Goal: Task Accomplishment & Management: Use online tool/utility

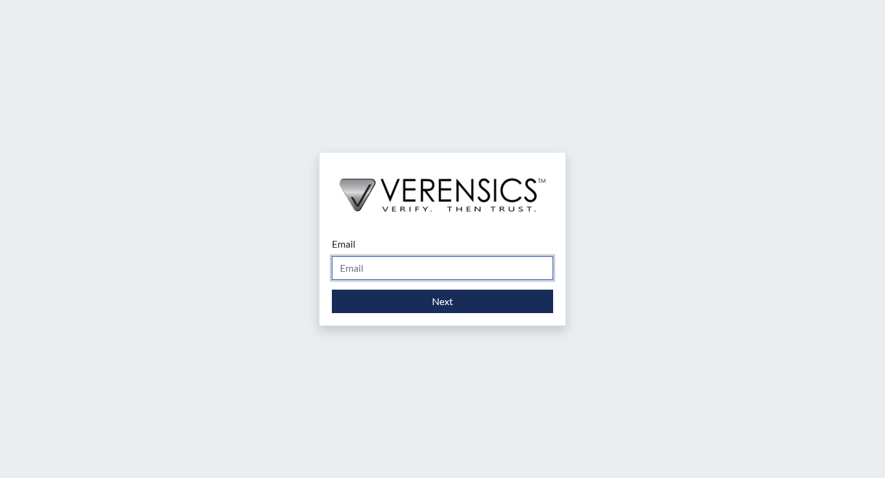
click at [432, 266] on input "Email" at bounding box center [442, 268] width 221 height 23
type input "[PERSON_NAME][EMAIL_ADDRESS][DOMAIN_NAME]"
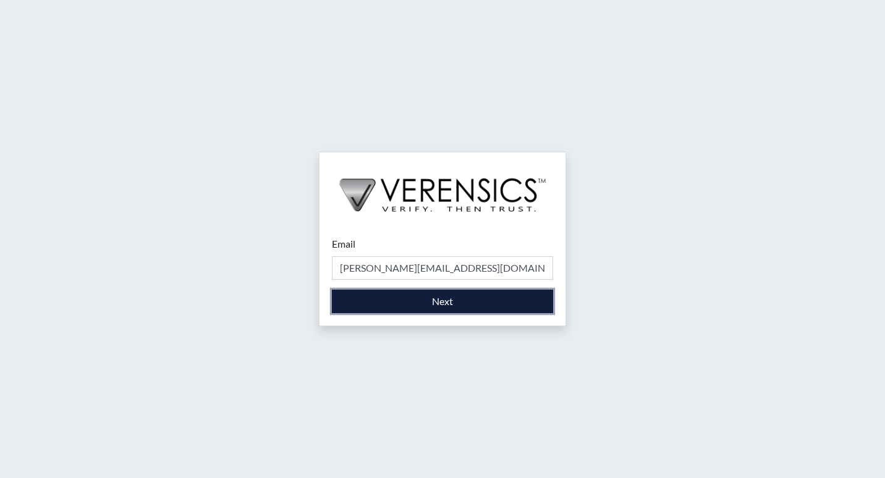
click at [412, 302] on button "Next" at bounding box center [442, 301] width 221 height 23
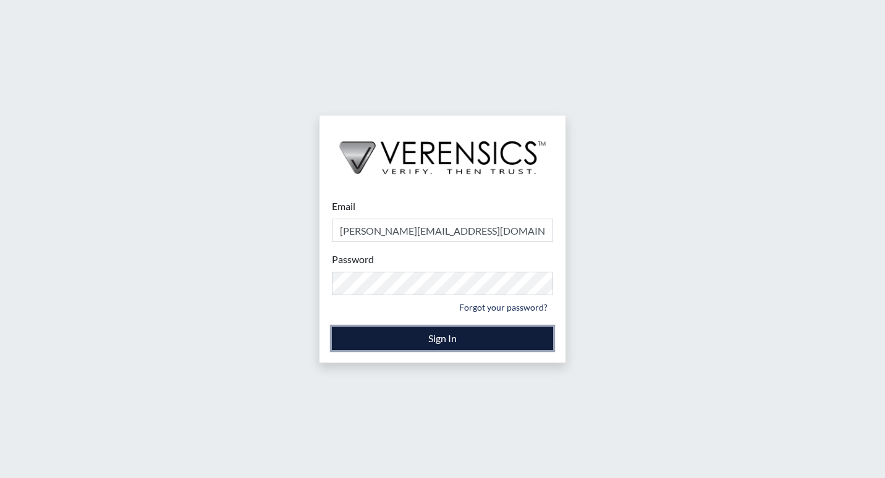
click at [404, 337] on button "Sign In" at bounding box center [442, 338] width 221 height 23
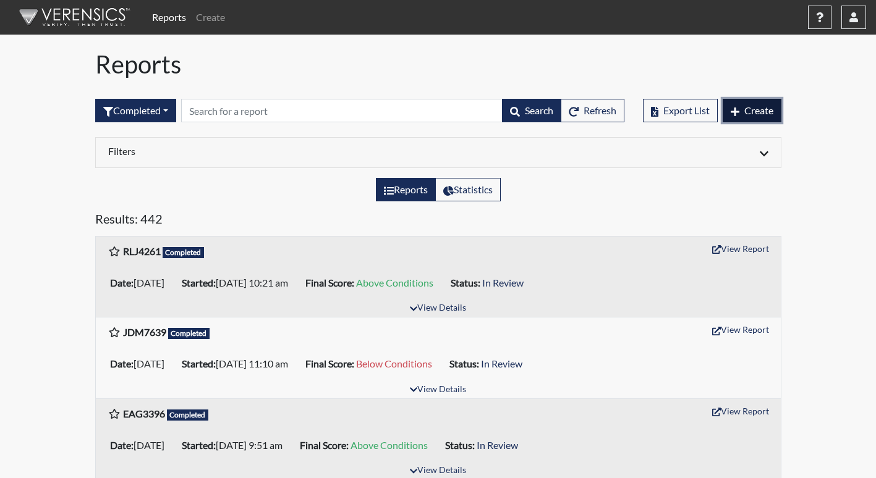
click at [766, 112] on span "Create" at bounding box center [758, 110] width 29 height 12
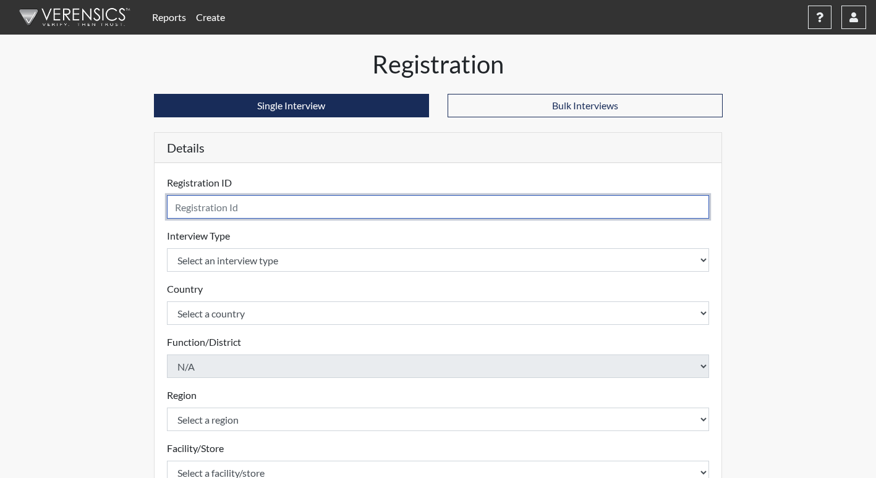
click at [273, 208] on input "text" at bounding box center [438, 206] width 543 height 23
type input "BSB6499"
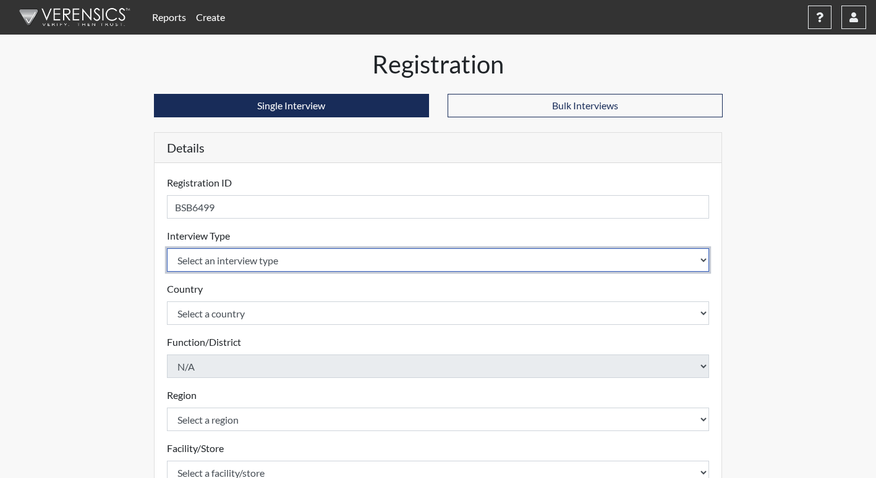
click at [231, 257] on select "Select an interview type Corrections Pre-Employment" at bounding box center [438, 259] width 543 height 23
select select "ff733e93-e1bf-11ea-9c9f-0eff0cf7eb8f"
click at [167, 248] on select "Select an interview type Corrections Pre-Employment" at bounding box center [438, 259] width 543 height 23
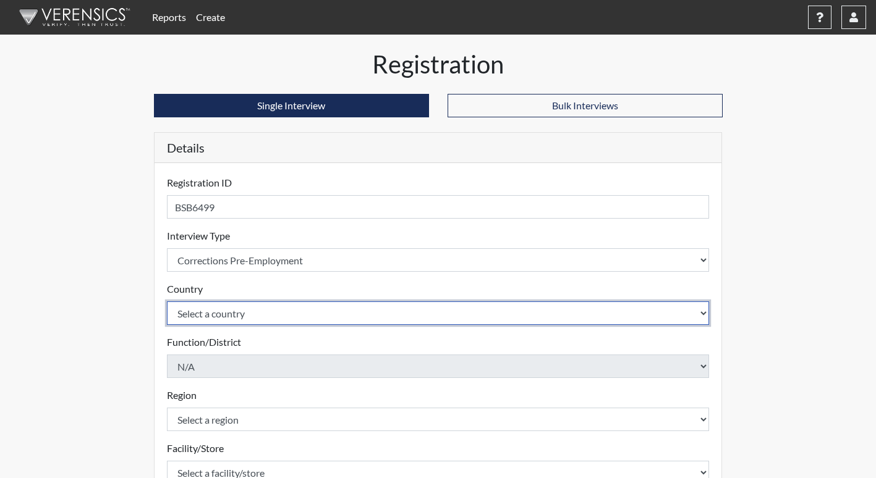
click at [231, 314] on select "Select a country [GEOGRAPHIC_DATA] [GEOGRAPHIC_DATA]" at bounding box center [438, 313] width 543 height 23
select select "united-states-of-[GEOGRAPHIC_DATA]"
click at [167, 302] on select "Select a country [GEOGRAPHIC_DATA] [GEOGRAPHIC_DATA]" at bounding box center [438, 313] width 543 height 23
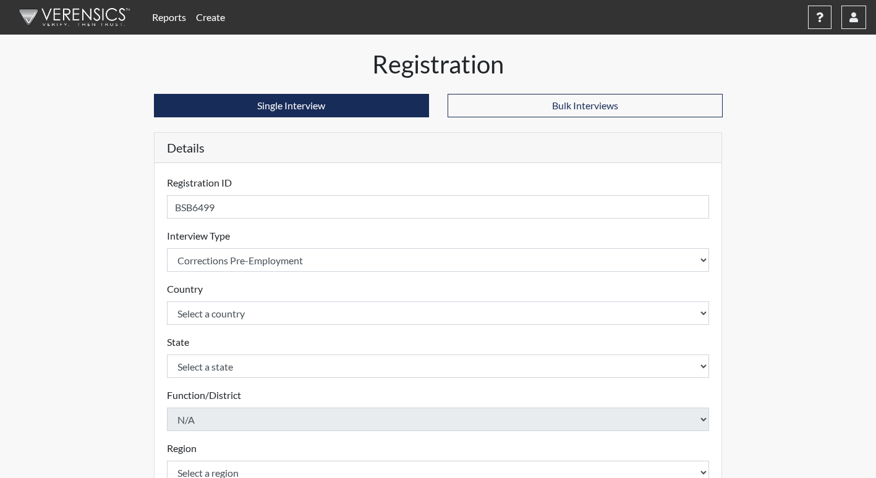
click at [148, 333] on div "Registration Single Interview Bulk Interviews Details Registration ID BSB6499 P…" at bounding box center [438, 398] width 587 height 699
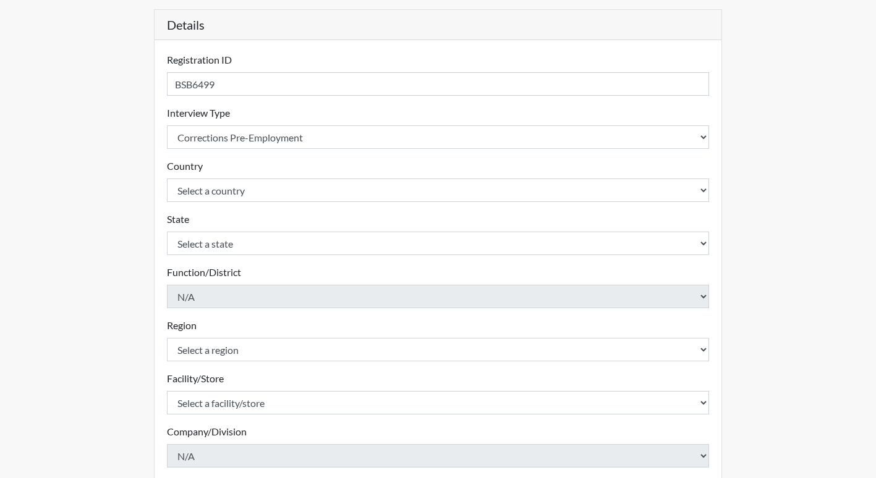
scroll to position [124, 0]
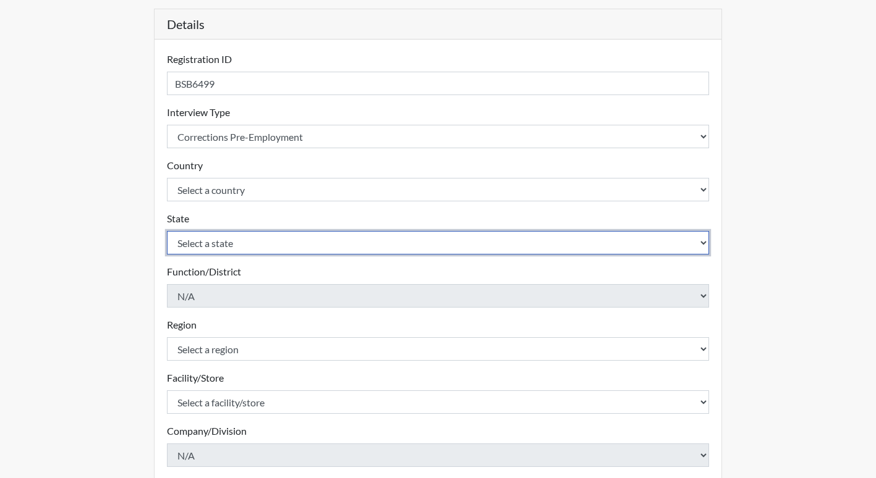
click at [237, 250] on select "Select a state [US_STATE] [US_STATE] [US_STATE] [US_STATE] [US_STATE] [US_STATE…" at bounding box center [438, 242] width 543 height 23
click at [208, 244] on select "Select a state [US_STATE] [US_STATE] [US_STATE] [US_STATE] [US_STATE] [US_STATE…" at bounding box center [438, 242] width 543 height 23
select select "GA"
click at [167, 231] on select "Select a state [US_STATE] [US_STATE] [US_STATE] [US_STATE] [US_STATE] [US_STATE…" at bounding box center [438, 242] width 543 height 23
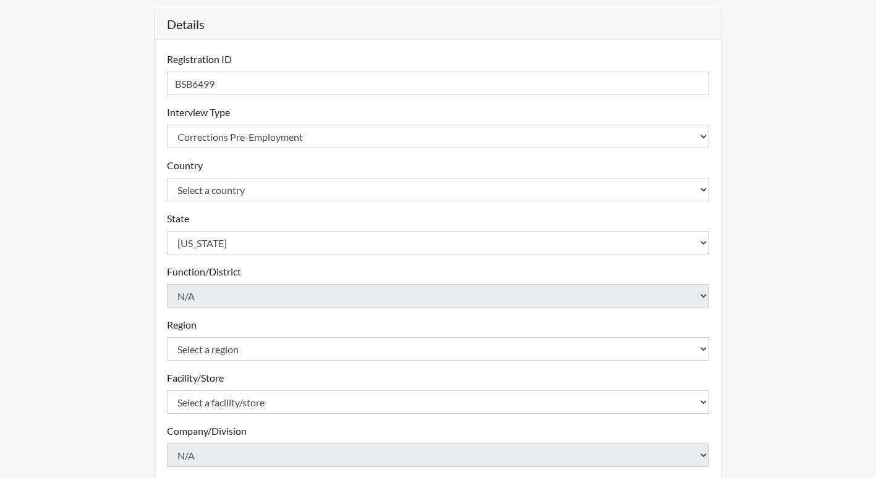
click at [138, 257] on div "Registration Single Interview Bulk Interviews Details Registration ID BSB6499 P…" at bounding box center [438, 275] width 705 height 699
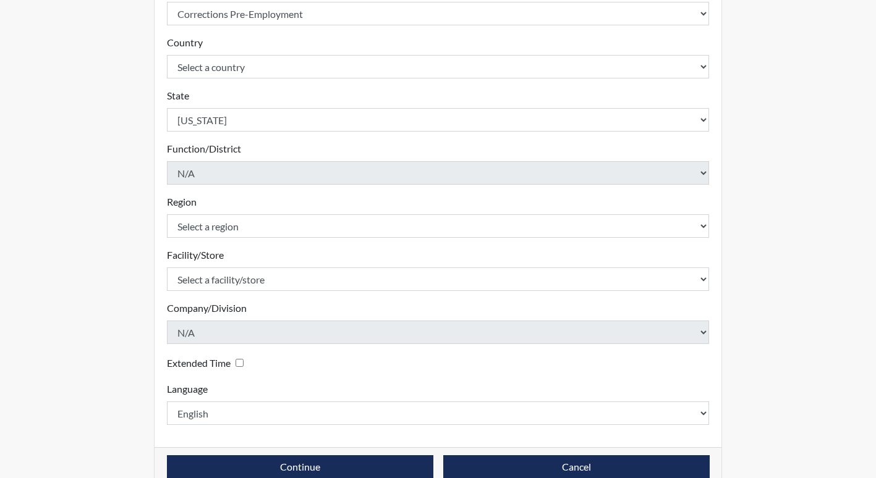
scroll to position [247, 0]
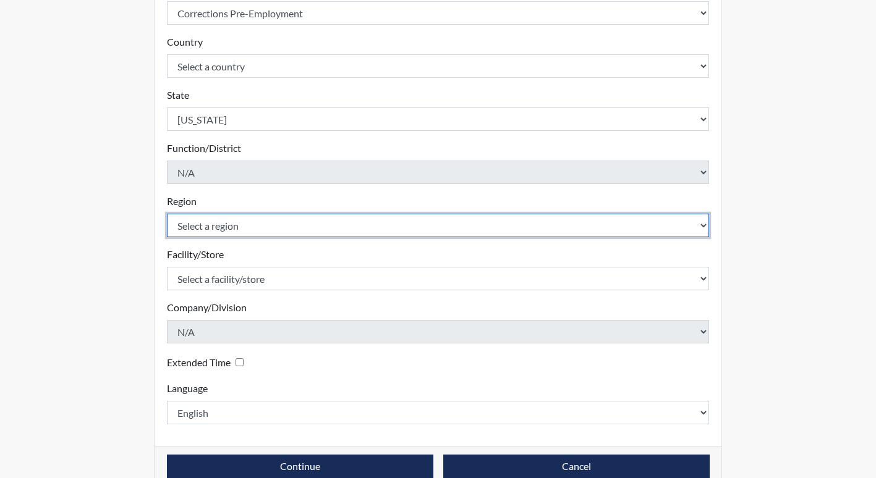
click at [224, 217] on select "Select a region [GEOGRAPHIC_DATA]" at bounding box center [438, 225] width 543 height 23
select select "8bdab1f8-09d2-48bf-ae6d-f2dae3084107"
click at [167, 214] on select "Select a region [GEOGRAPHIC_DATA]" at bounding box center [438, 225] width 543 height 23
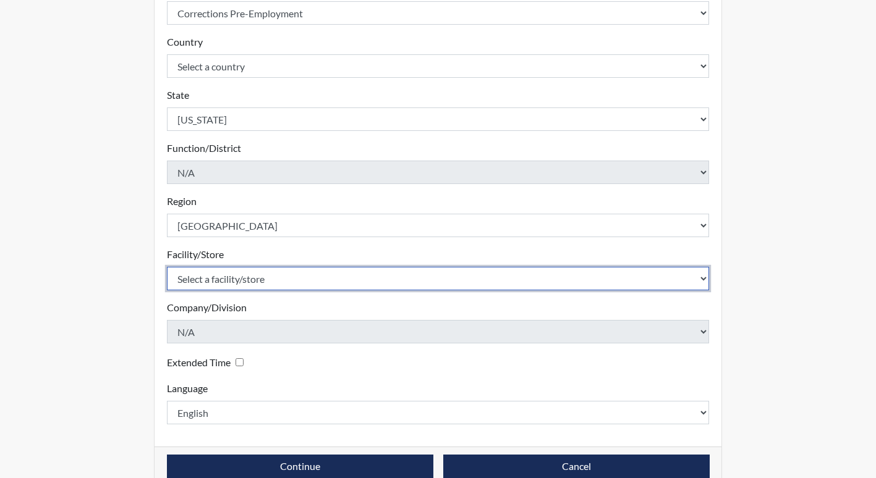
drag, startPoint x: 234, startPoint y: 281, endPoint x: 237, endPoint y: 292, distance: 11.7
click at [234, 282] on select "Select a facility/store [PERSON_NAME]" at bounding box center [438, 278] width 543 height 23
select select "bcfceb28-1b88-452b-bb93-1e952c28694e"
click at [167, 267] on select "Select a facility/store [PERSON_NAME]" at bounding box center [438, 278] width 543 height 23
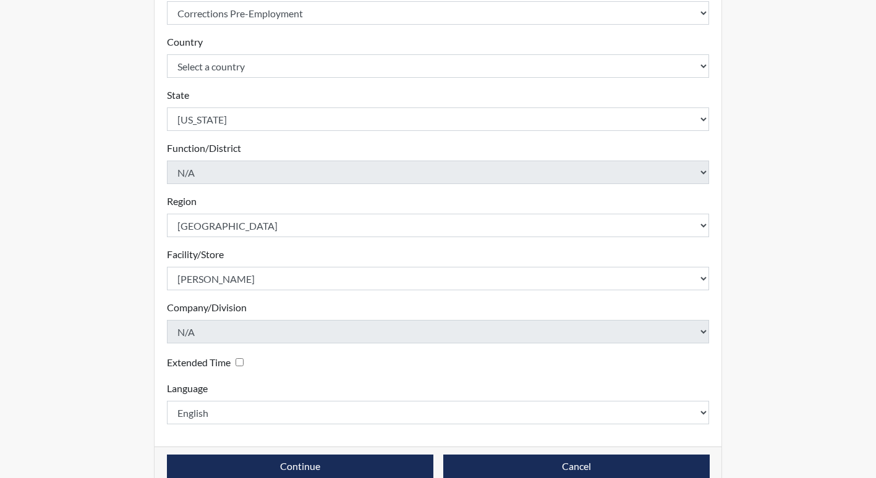
click at [268, 452] on div "Continue Cancel" at bounding box center [438, 466] width 567 height 39
click at [268, 454] on div "Continue Cancel" at bounding box center [438, 466] width 567 height 39
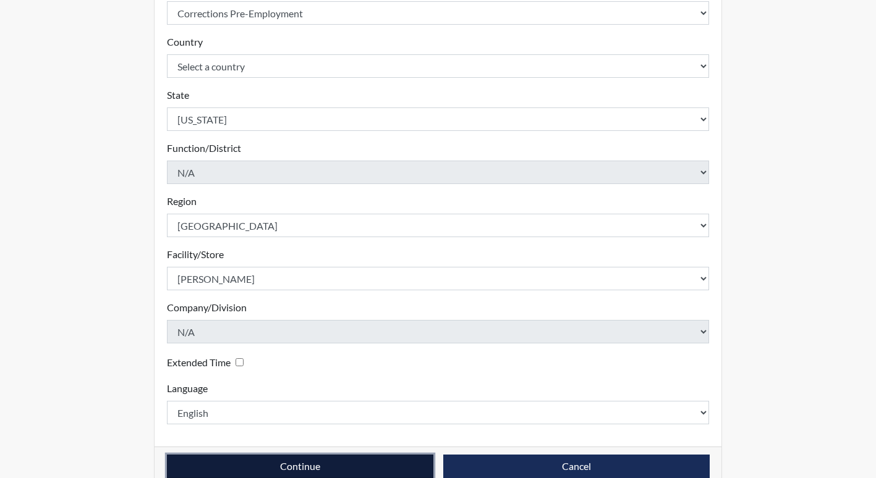
click at [268, 457] on button "Continue" at bounding box center [300, 466] width 266 height 23
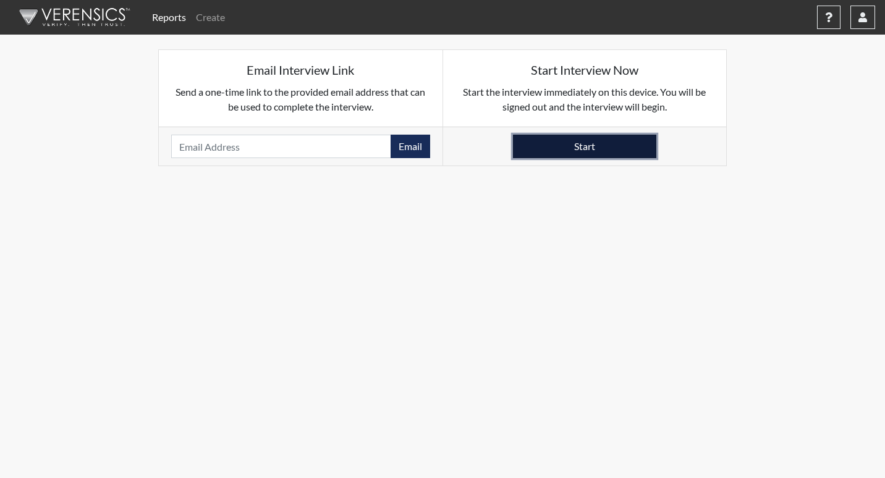
click at [593, 136] on button "Start" at bounding box center [584, 146] width 143 height 23
